Goal: Communication & Community: Answer question/provide support

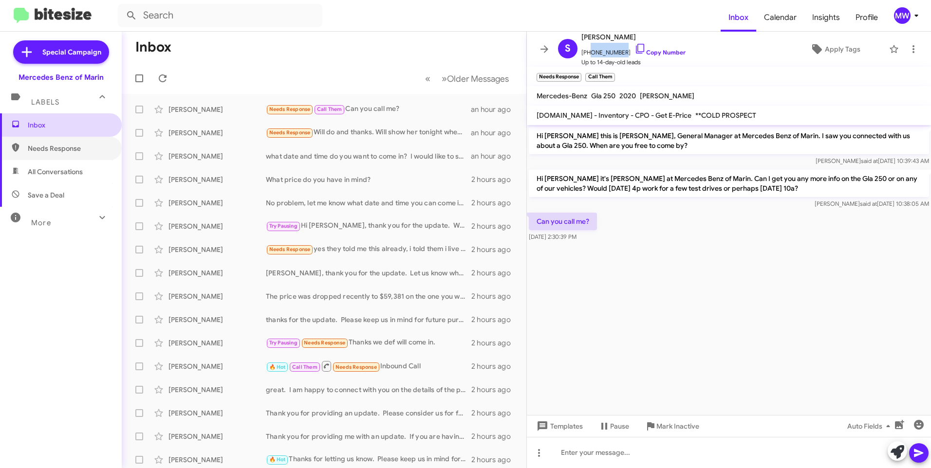
drag, startPoint x: 37, startPoint y: 146, endPoint x: 37, endPoint y: 134, distance: 11.2
click at [37, 146] on span "Needs Response" at bounding box center [69, 149] width 83 height 10
type input "in:needs-response"
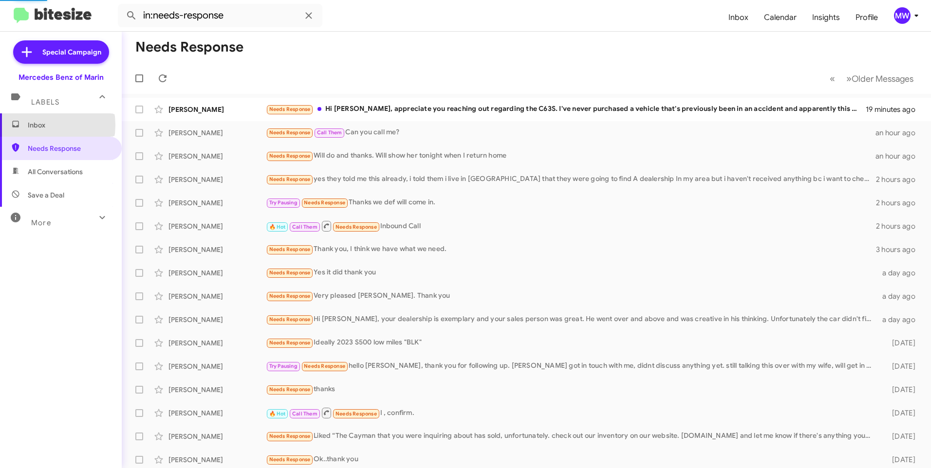
click at [38, 125] on span "Inbox" at bounding box center [69, 125] width 83 height 10
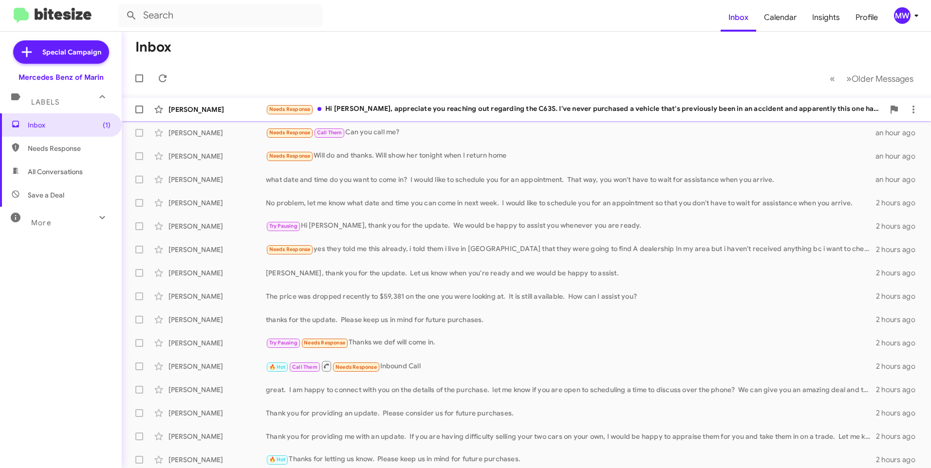
click at [454, 107] on div "Needs Response Hi [PERSON_NAME], appreciate you reaching out regarding the C63S…" at bounding box center [575, 109] width 618 height 11
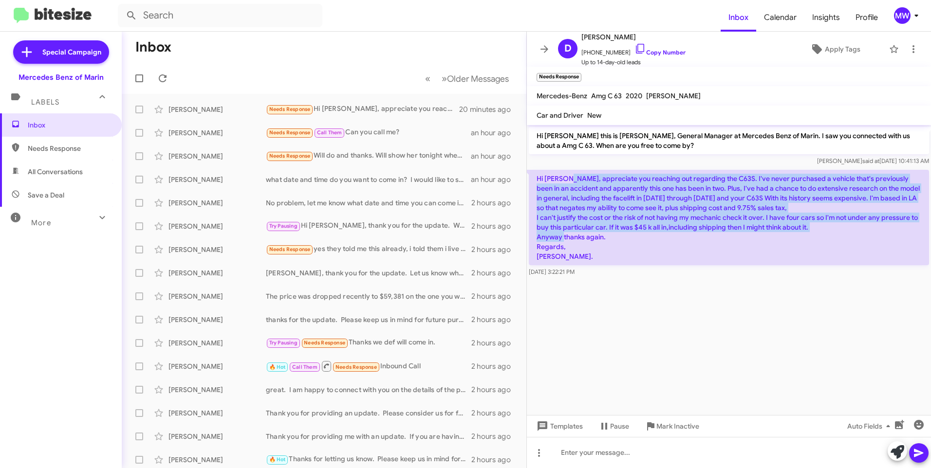
drag, startPoint x: 573, startPoint y: 176, endPoint x: 850, endPoint y: 237, distance: 284.7
click at [850, 237] on p "Hi [PERSON_NAME], appreciate you reaching out regarding the C63S. I've never pu…" at bounding box center [729, 217] width 400 height 95
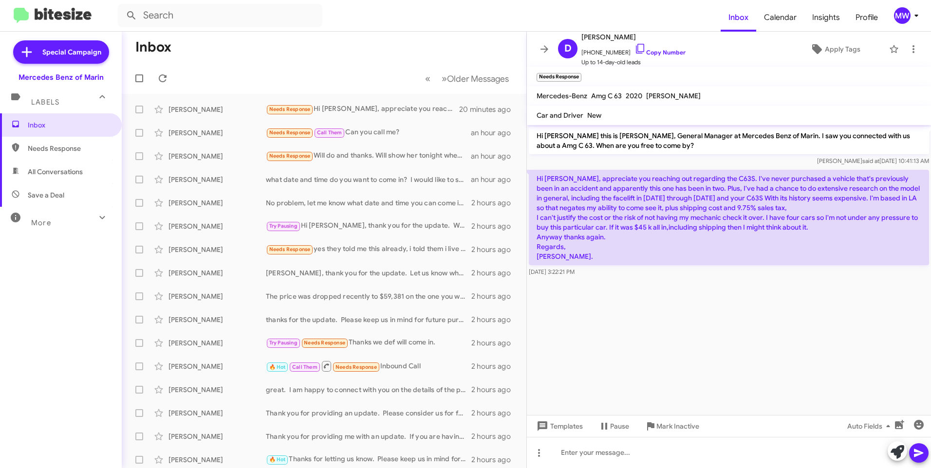
drag, startPoint x: 850, startPoint y: 237, endPoint x: 758, endPoint y: 292, distance: 107.6
click at [789, 281] on div at bounding box center [729, 281] width 404 height 5
click at [50, 129] on span "Inbox" at bounding box center [69, 125] width 83 height 10
